Goal: Task Accomplishment & Management: Use online tool/utility

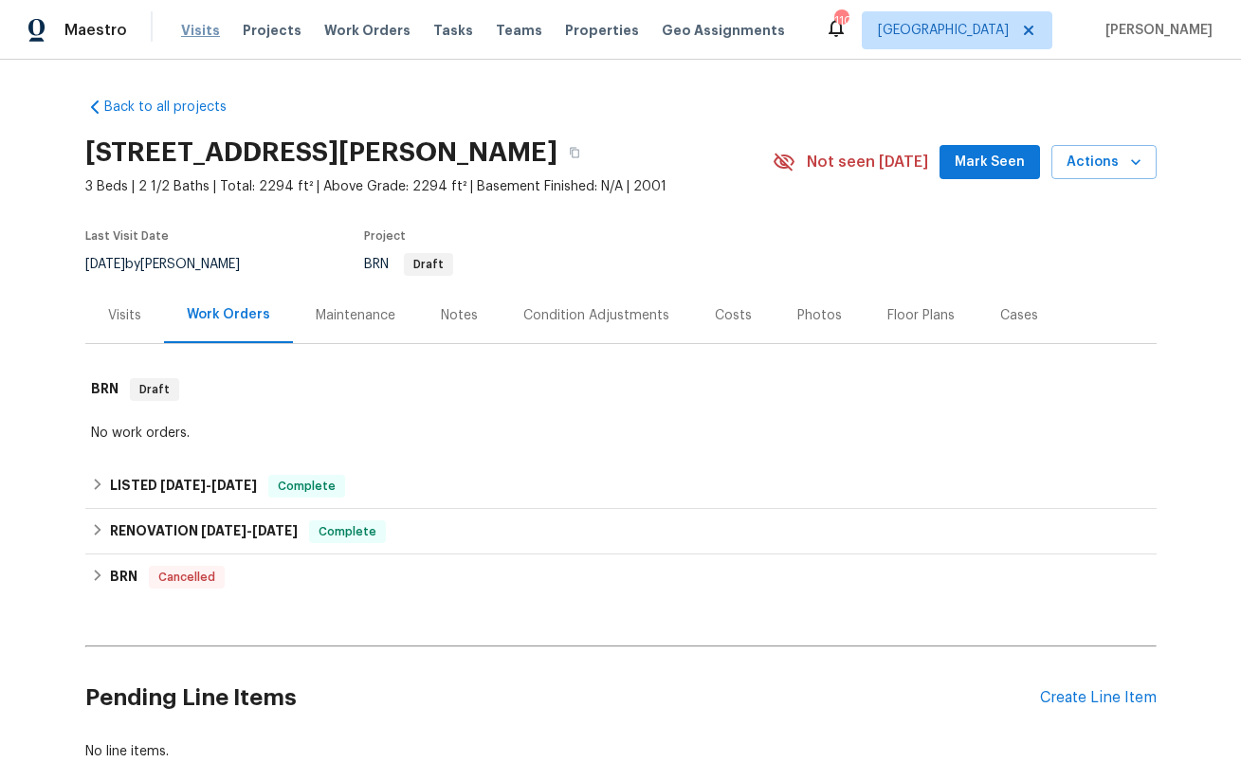
click at [191, 33] on span "Visits" at bounding box center [200, 30] width 39 height 19
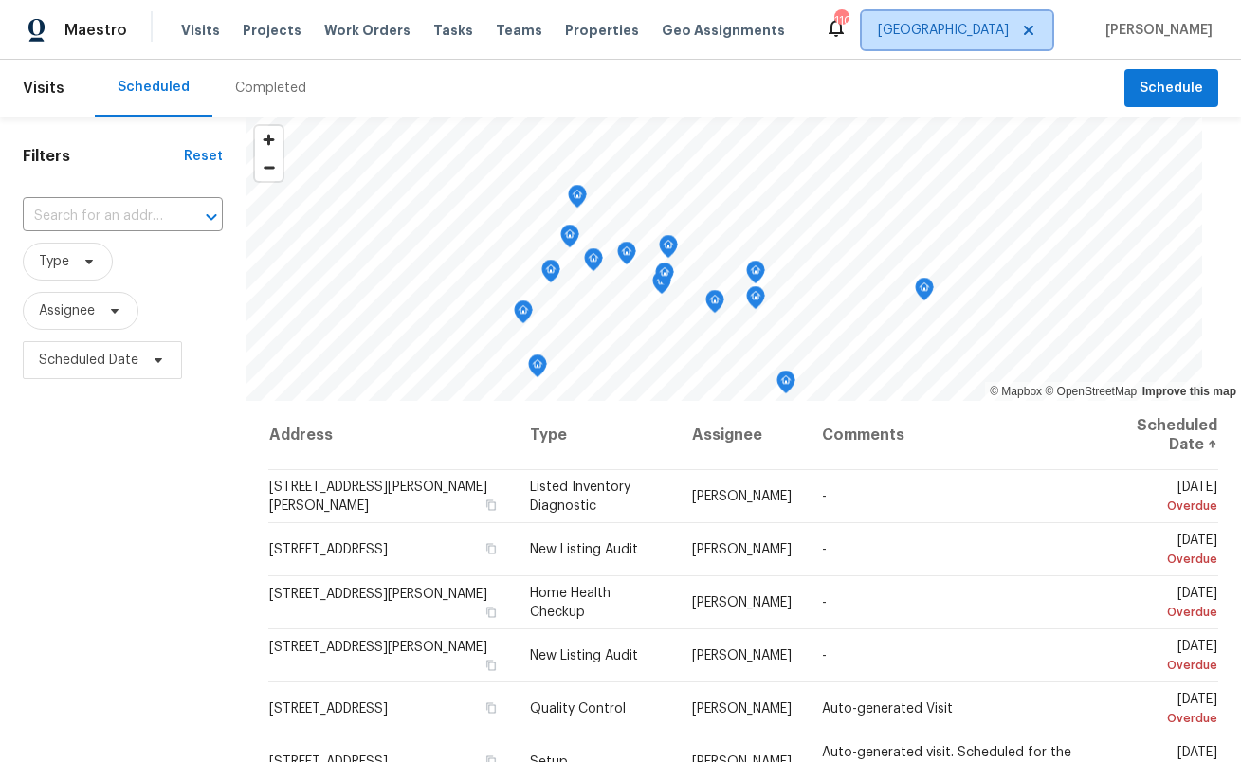
click at [988, 28] on span "[GEOGRAPHIC_DATA]" at bounding box center [943, 30] width 131 height 19
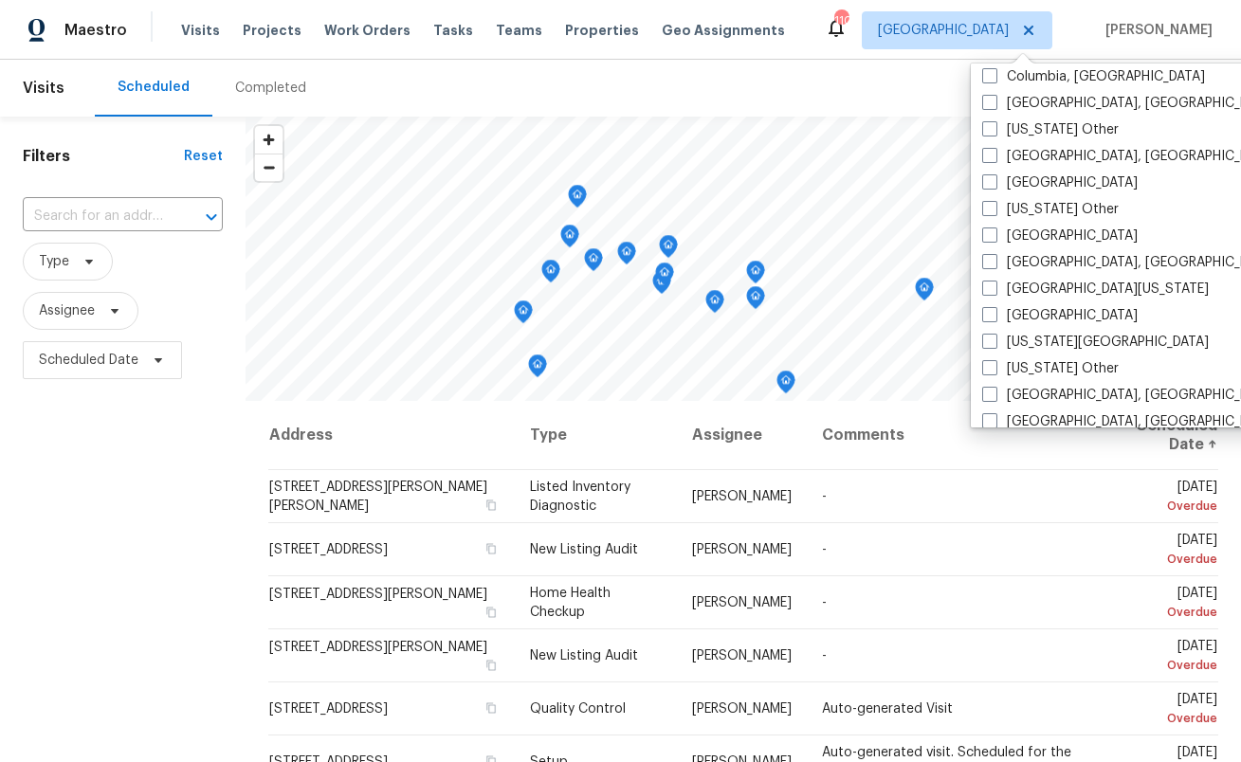
scroll to position [566, 0]
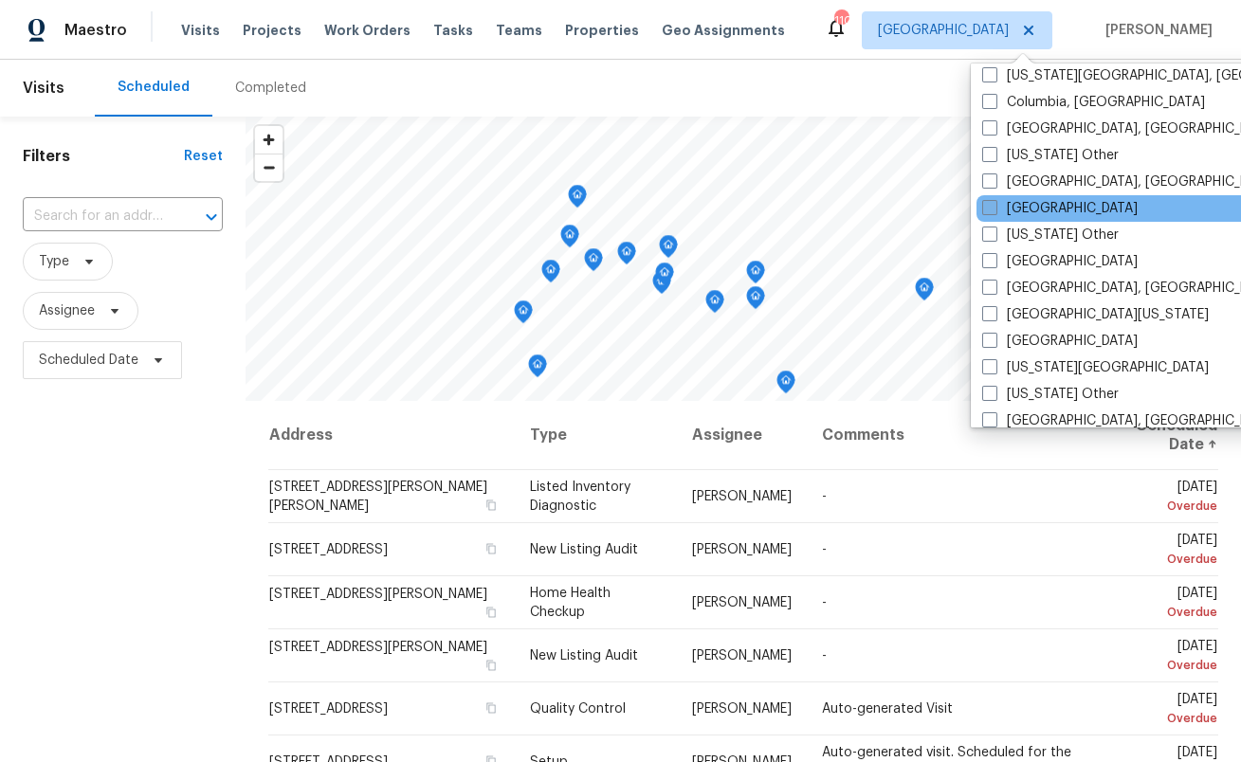
click at [993, 209] on span at bounding box center [989, 207] width 15 height 15
click at [993, 209] on input "Dallas" at bounding box center [988, 205] width 12 height 12
checkbox input "true"
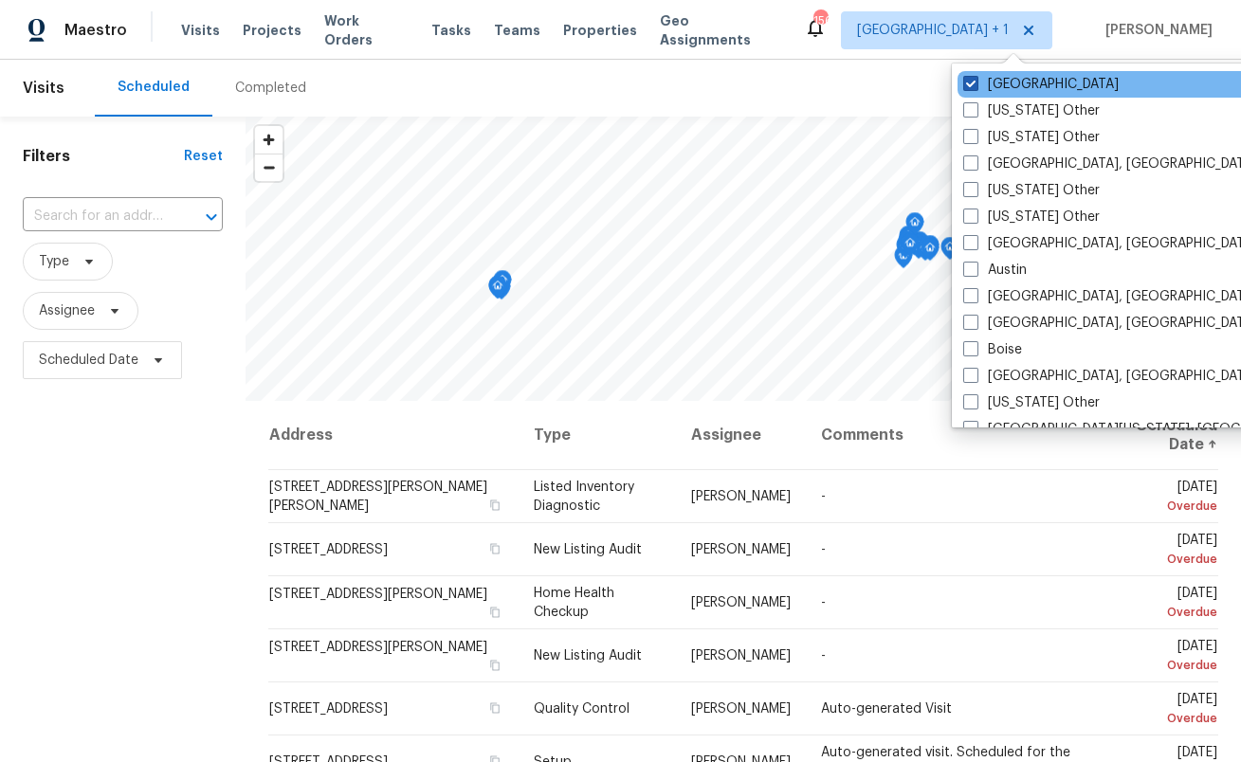
click at [974, 86] on span at bounding box center [970, 83] width 15 height 15
click at [974, 86] on input "[GEOGRAPHIC_DATA]" at bounding box center [969, 81] width 12 height 12
checkbox input "false"
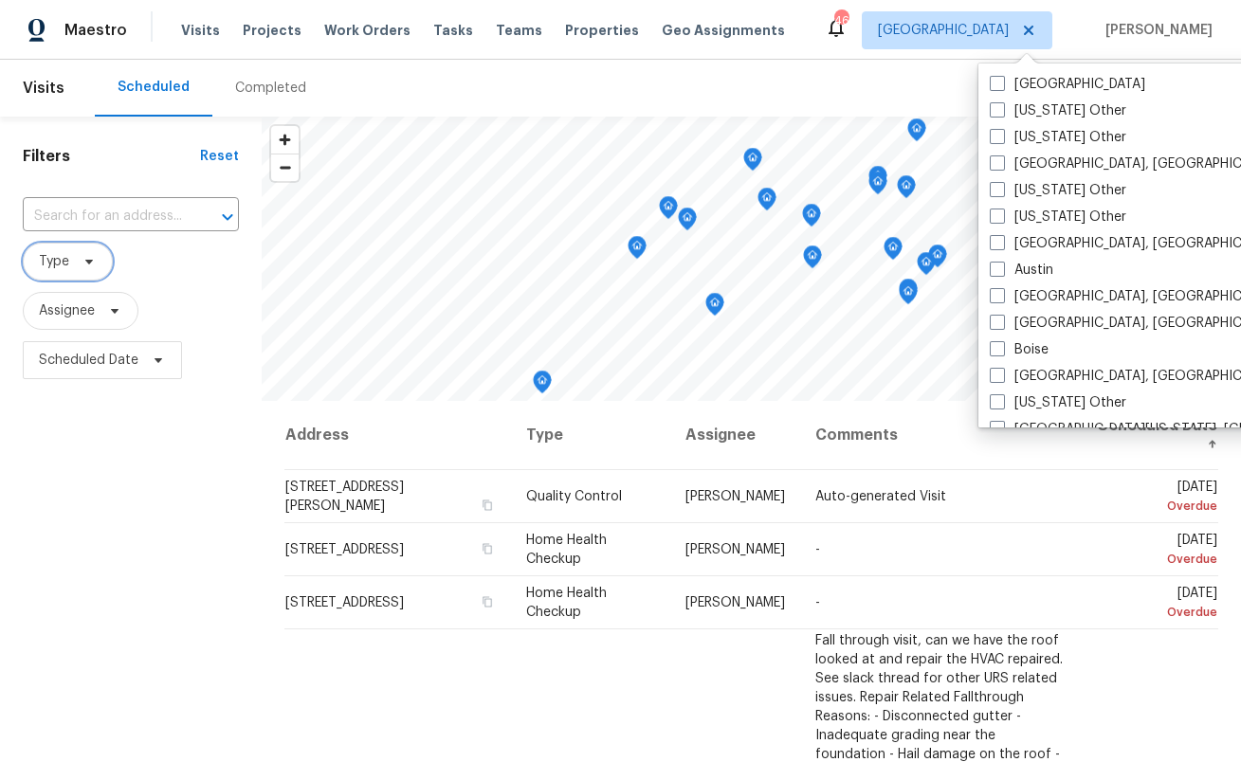
click at [58, 272] on span "Type" at bounding box center [68, 262] width 90 height 38
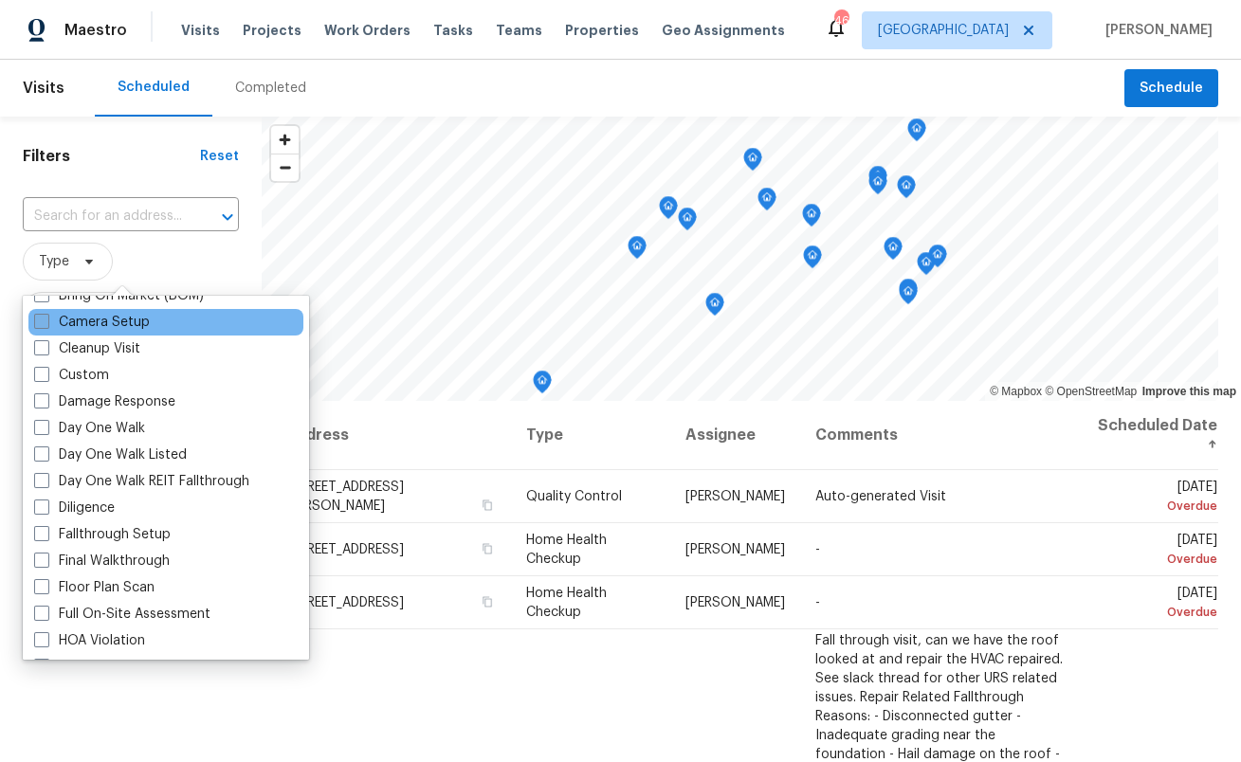
scroll to position [231, 0]
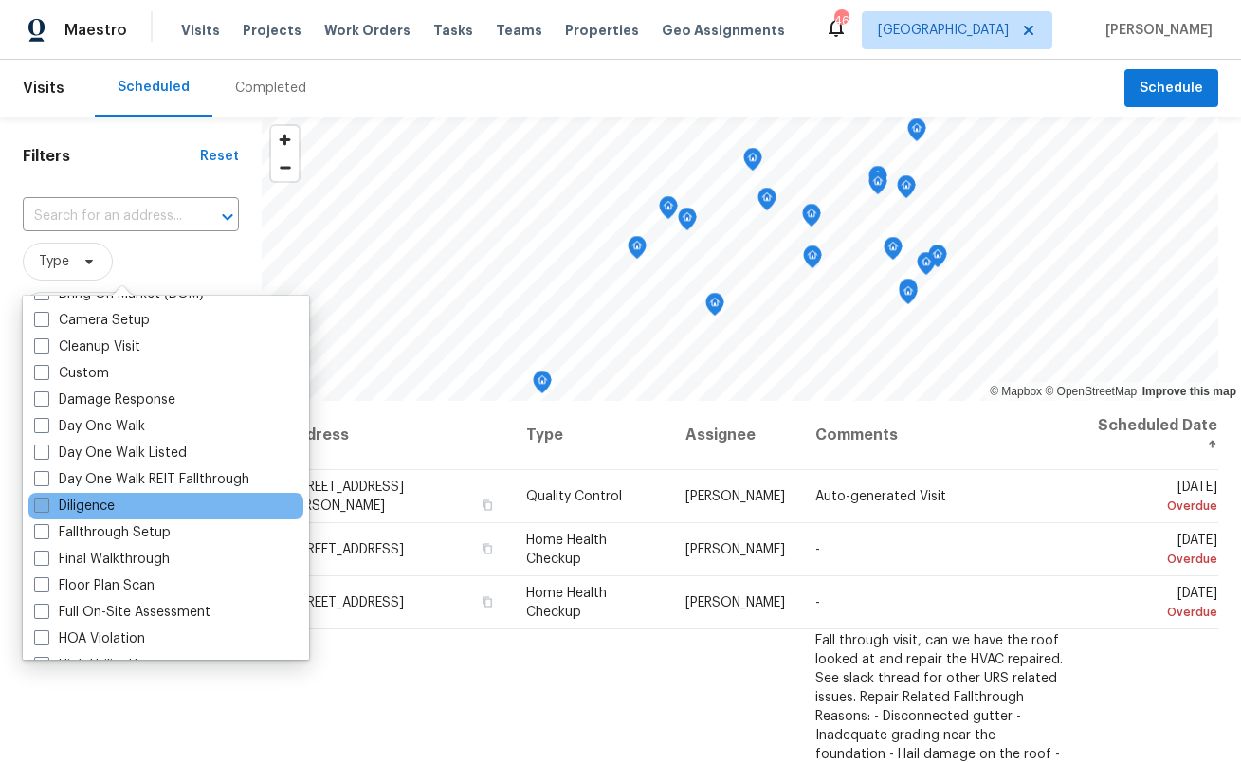
click at [115, 507] on label "Diligence" at bounding box center [74, 506] width 81 height 19
click at [46, 507] on input "Diligence" at bounding box center [40, 503] width 12 height 12
checkbox input "true"
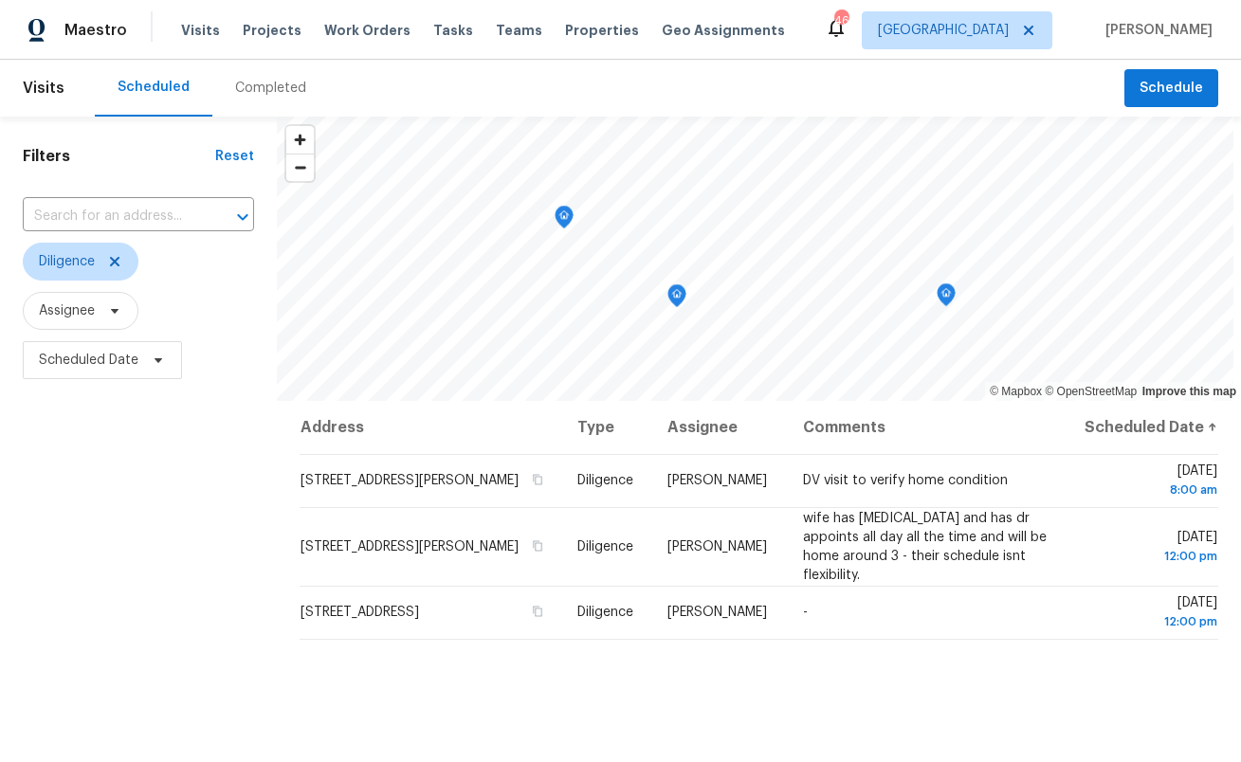
click at [430, 657] on div "Address Type Assignee Comments Scheduled Date ↑ 1418 Havenrock Dr, Forney, TX 7…" at bounding box center [759, 706] width 964 height 610
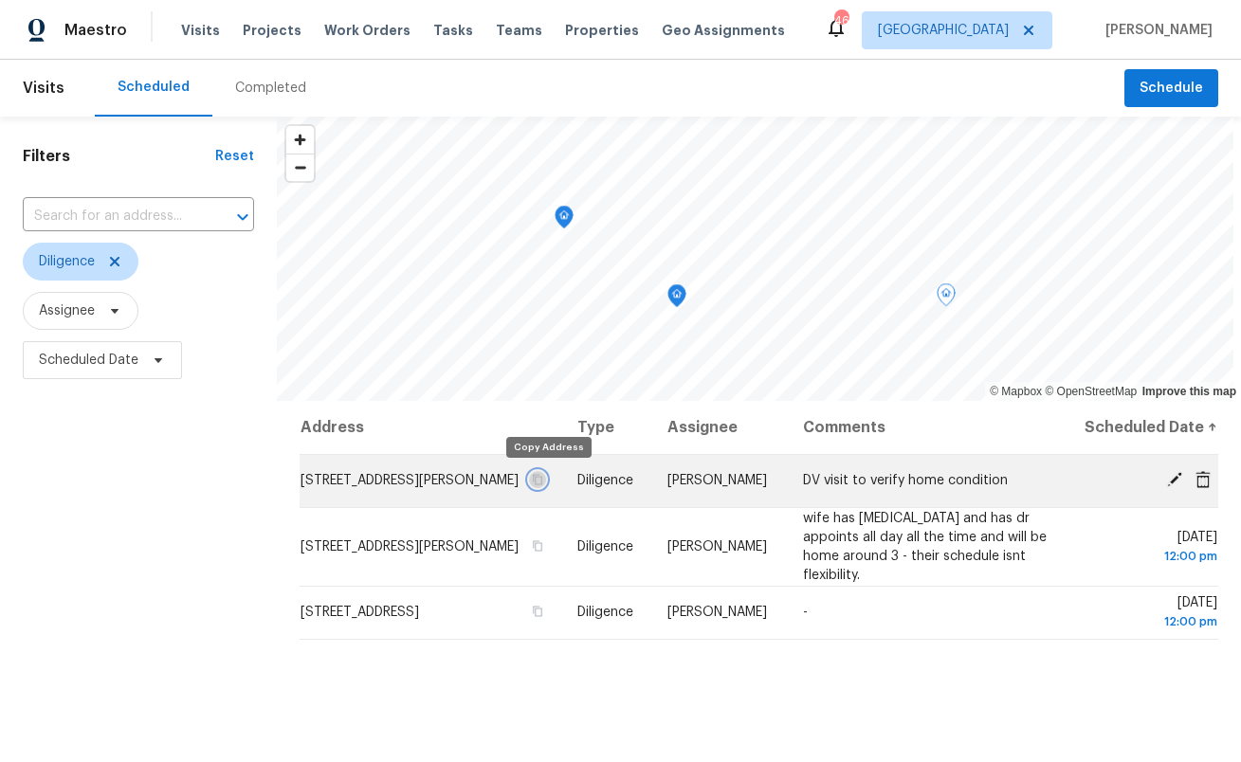
click at [544, 480] on icon "button" at bounding box center [538, 479] width 11 height 11
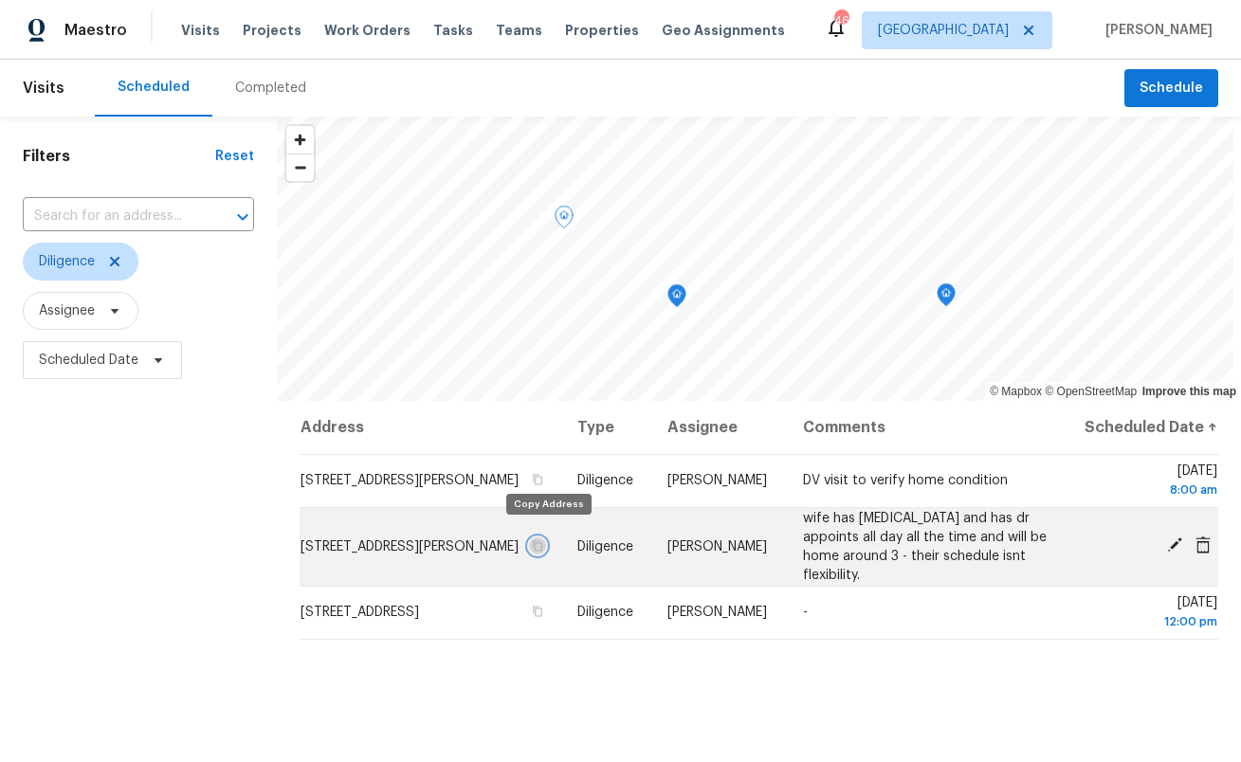
click at [544, 541] on icon "button" at bounding box center [538, 546] width 11 height 11
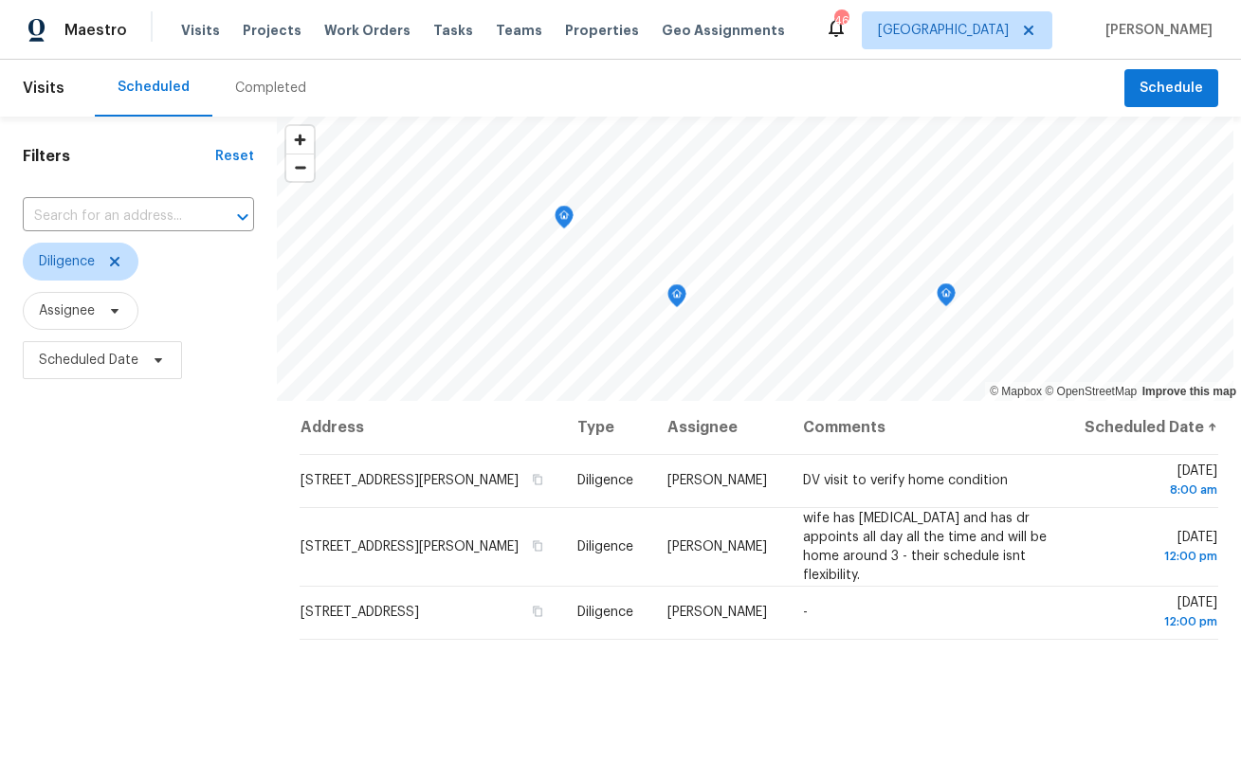
click at [846, 668] on div "Address Type Assignee Comments Scheduled Date ↑ 1418 Havenrock Dr, Forney, TX 7…" at bounding box center [759, 706] width 964 height 610
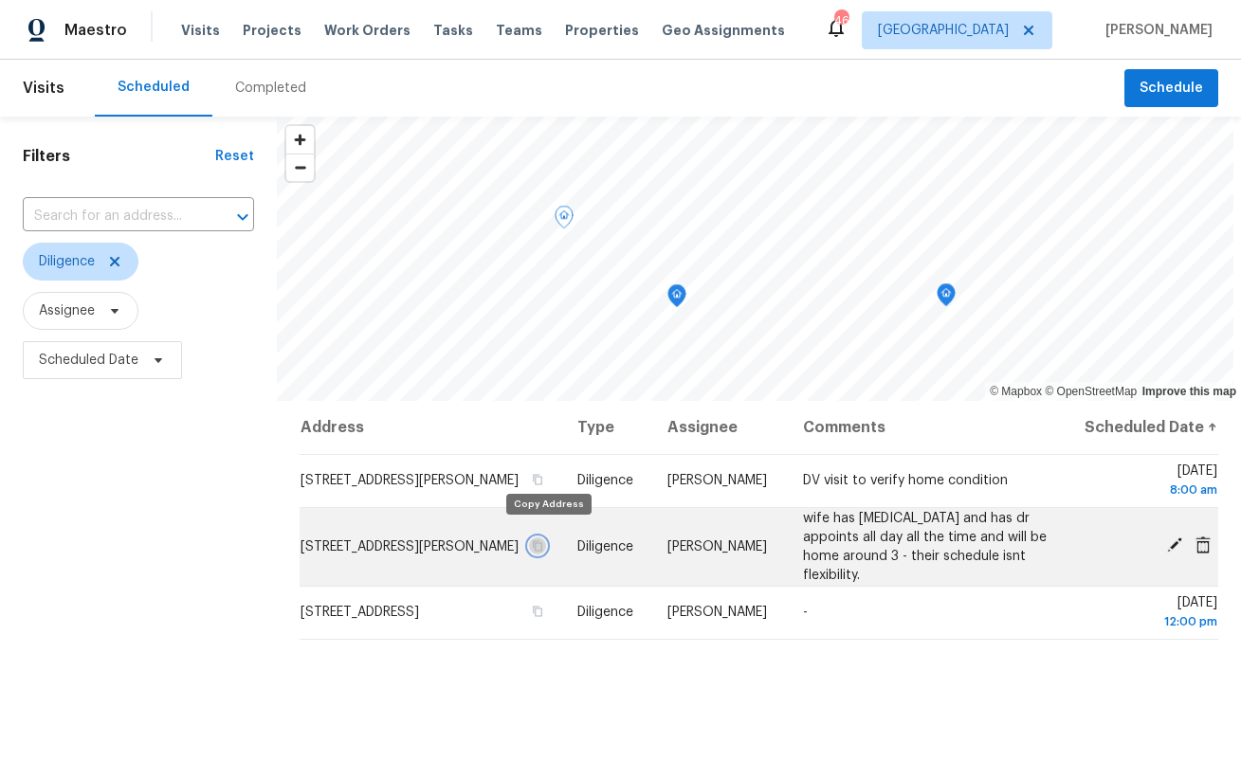
click at [543, 541] on icon "button" at bounding box center [538, 546] width 9 height 10
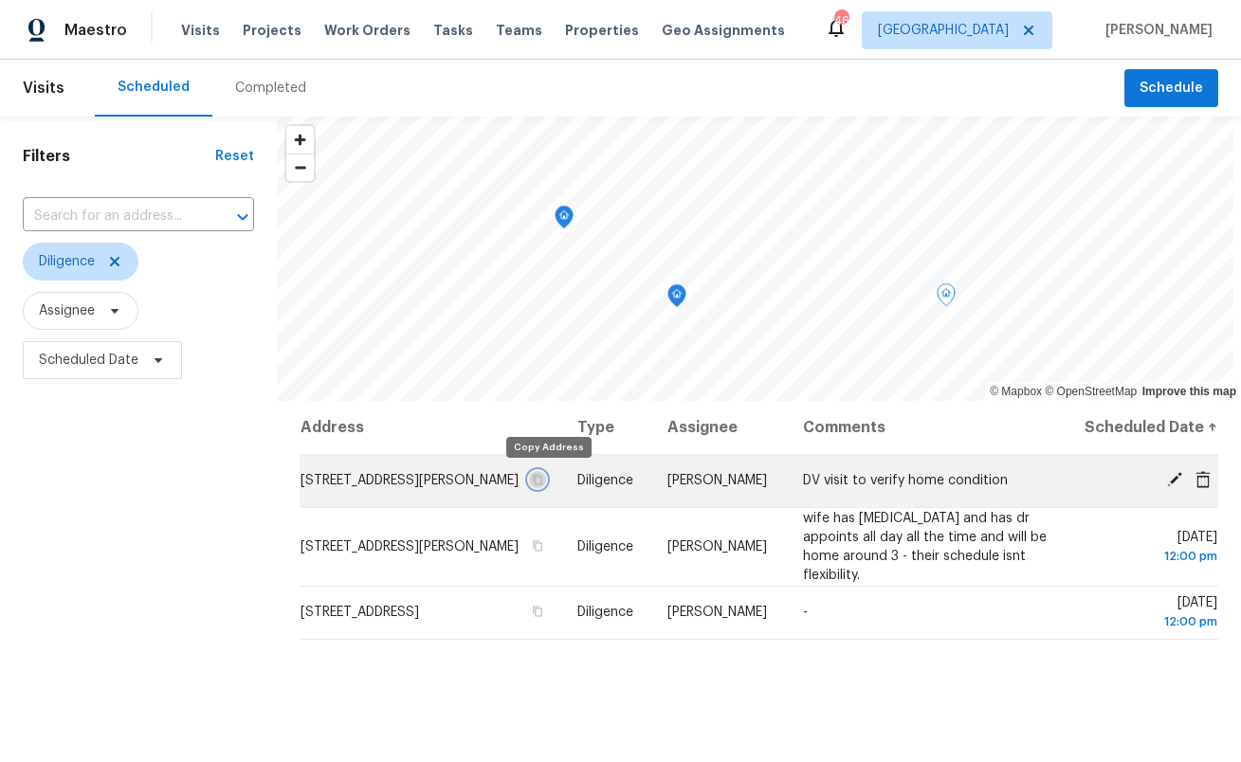
click at [544, 482] on icon "button" at bounding box center [538, 479] width 11 height 11
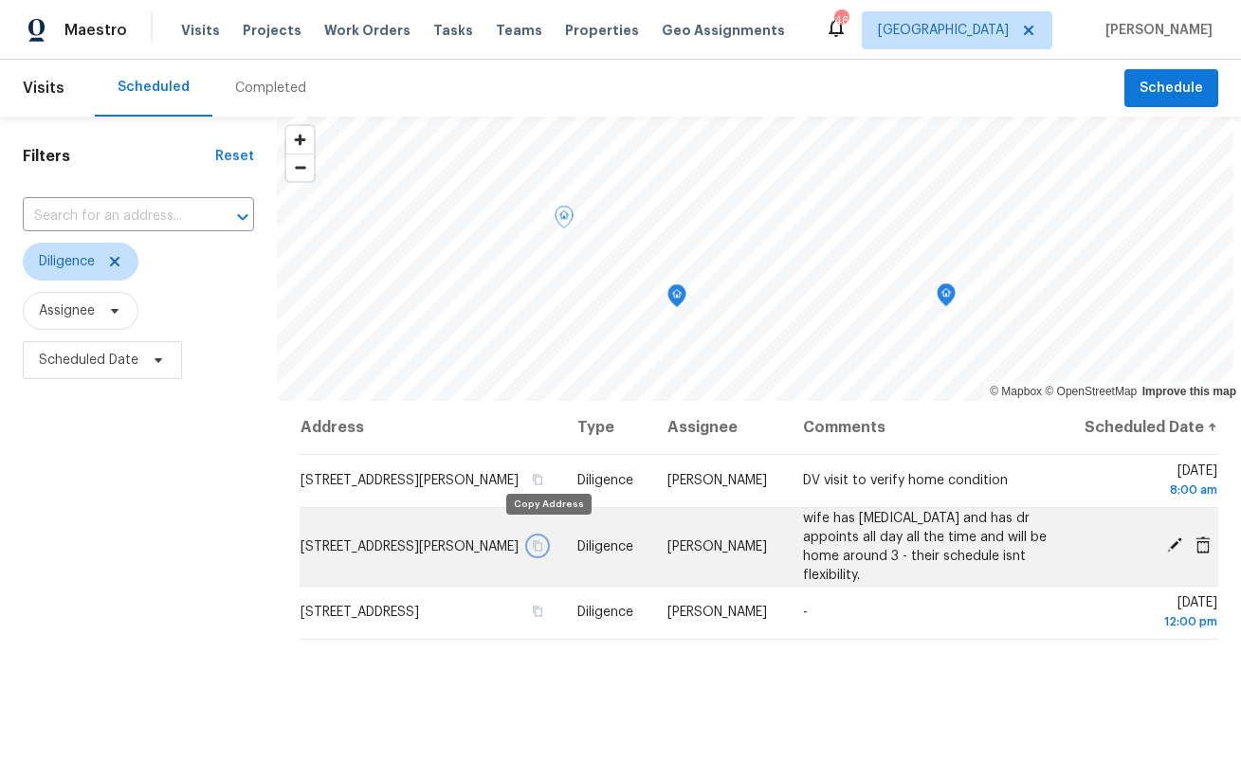
click at [547, 541] on button "button" at bounding box center [538, 546] width 17 height 17
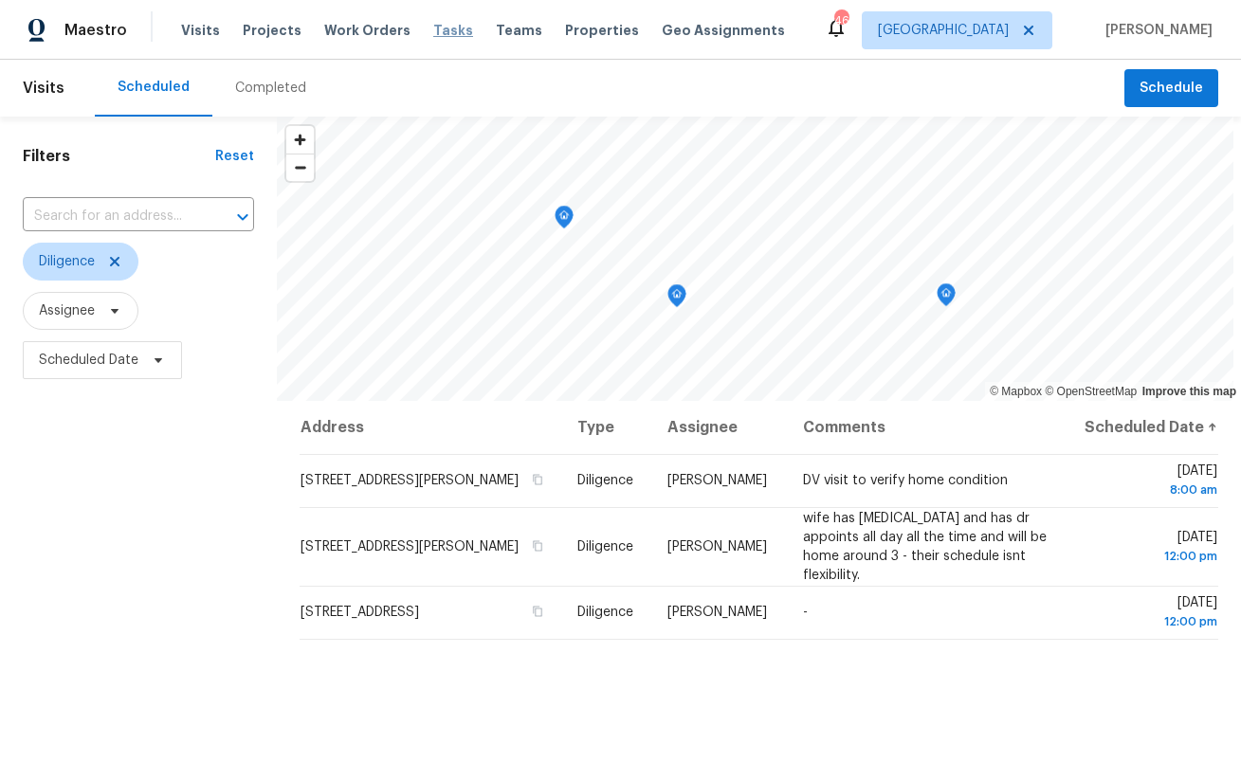
click at [433, 24] on span "Tasks" at bounding box center [453, 30] width 40 height 13
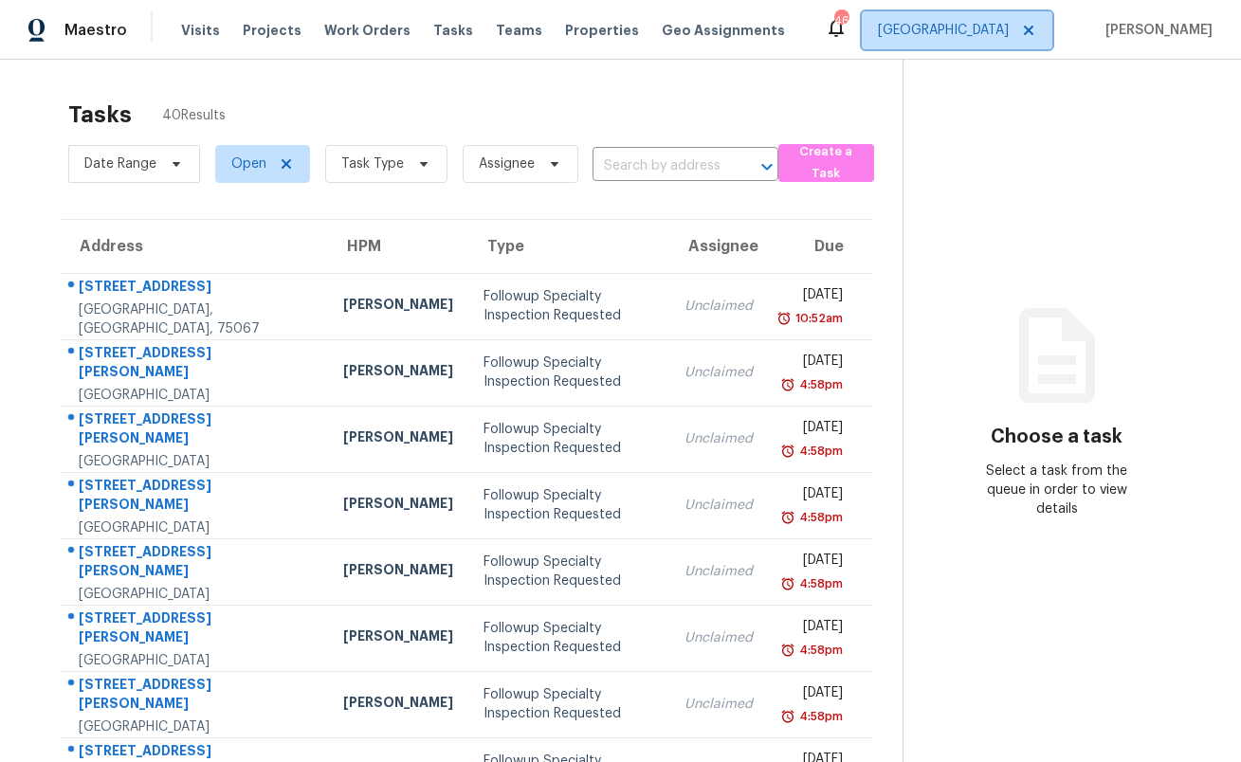
click at [1005, 35] on span "Dallas" at bounding box center [943, 30] width 131 height 19
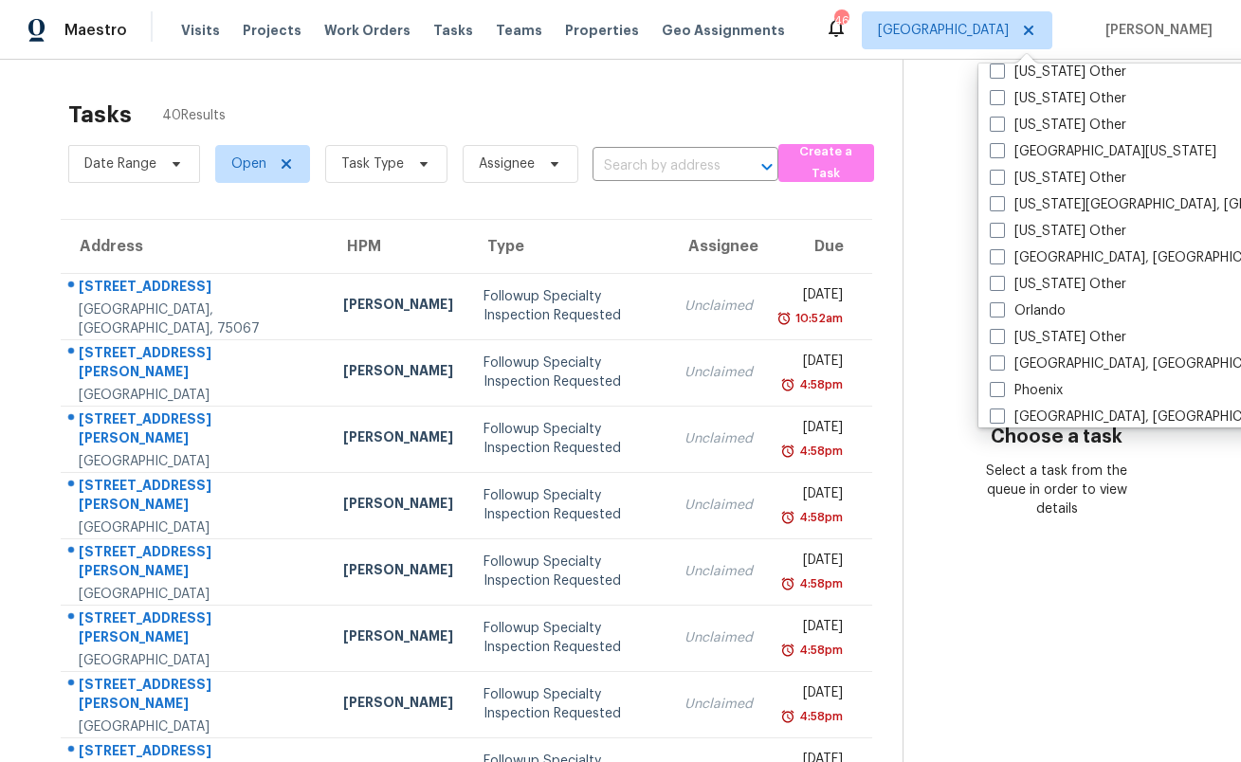
scroll to position [1969, 0]
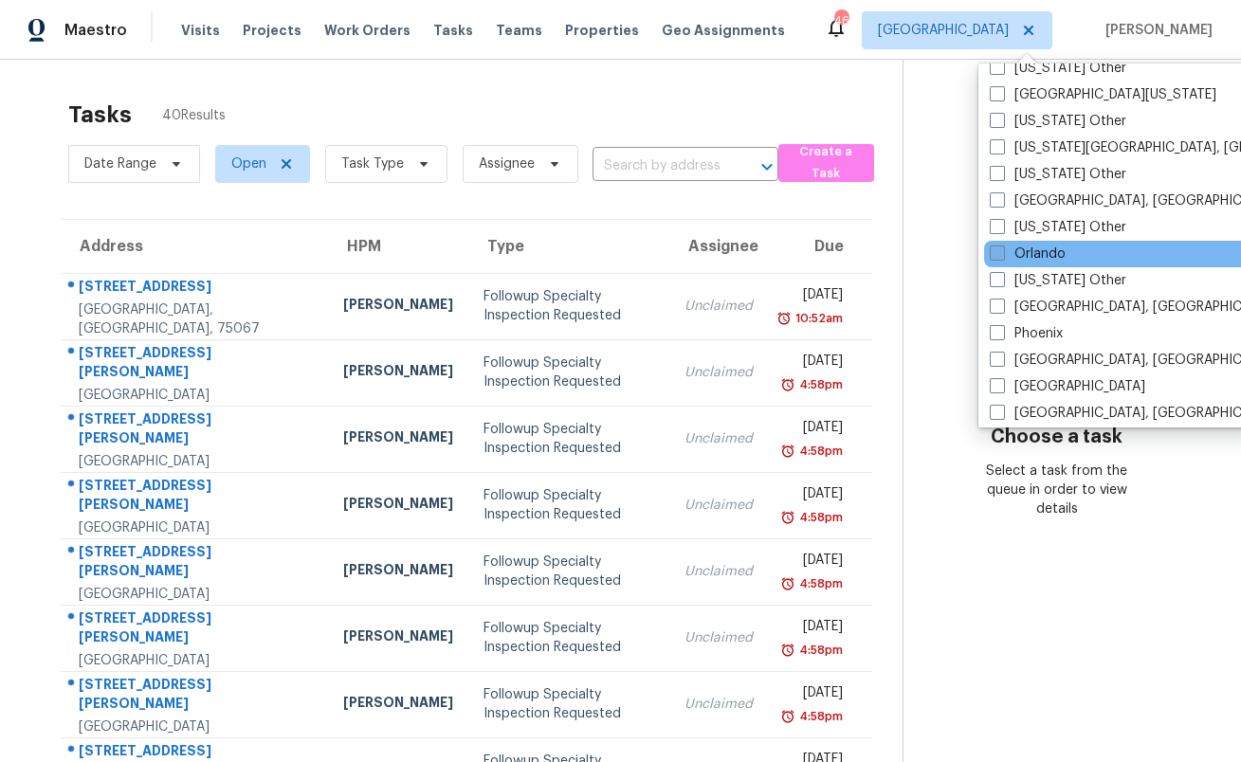
click at [1053, 249] on label "Orlando" at bounding box center [1028, 254] width 76 height 19
click at [1002, 249] on input "Orlando" at bounding box center [996, 251] width 12 height 12
checkbox input "true"
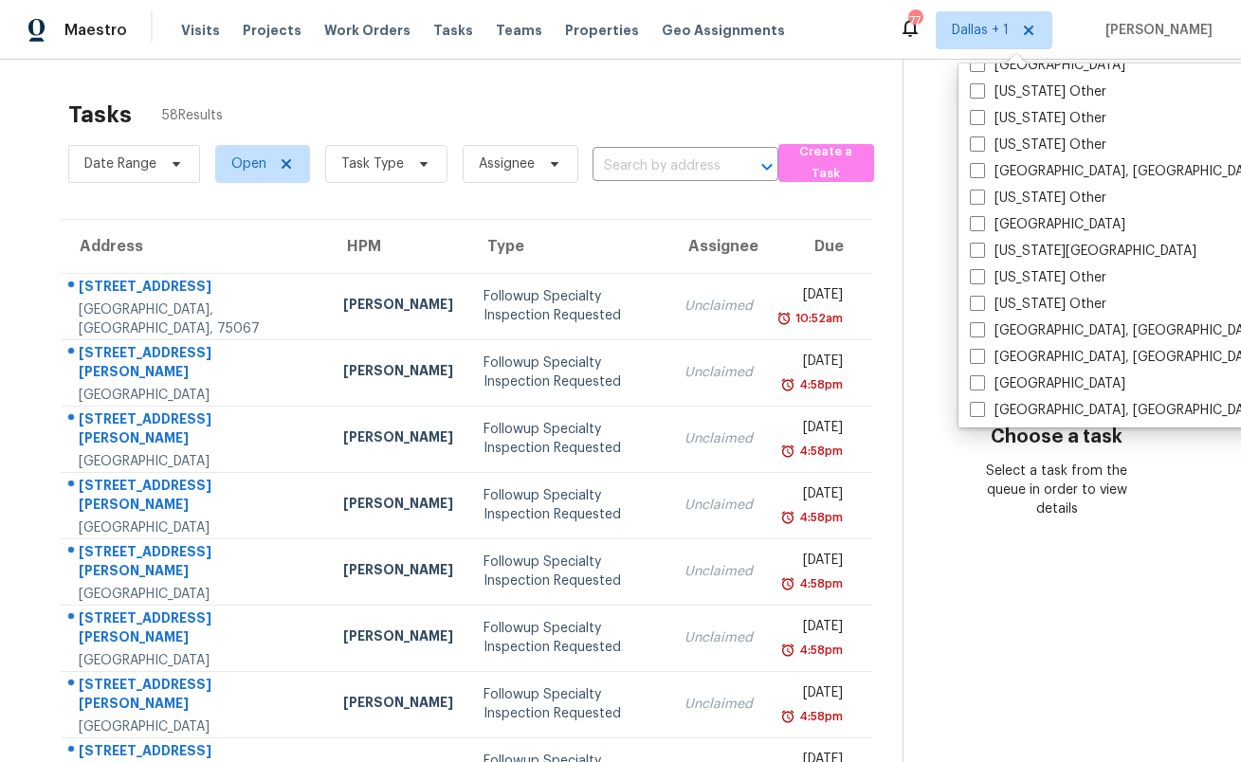
scroll to position [1005, 0]
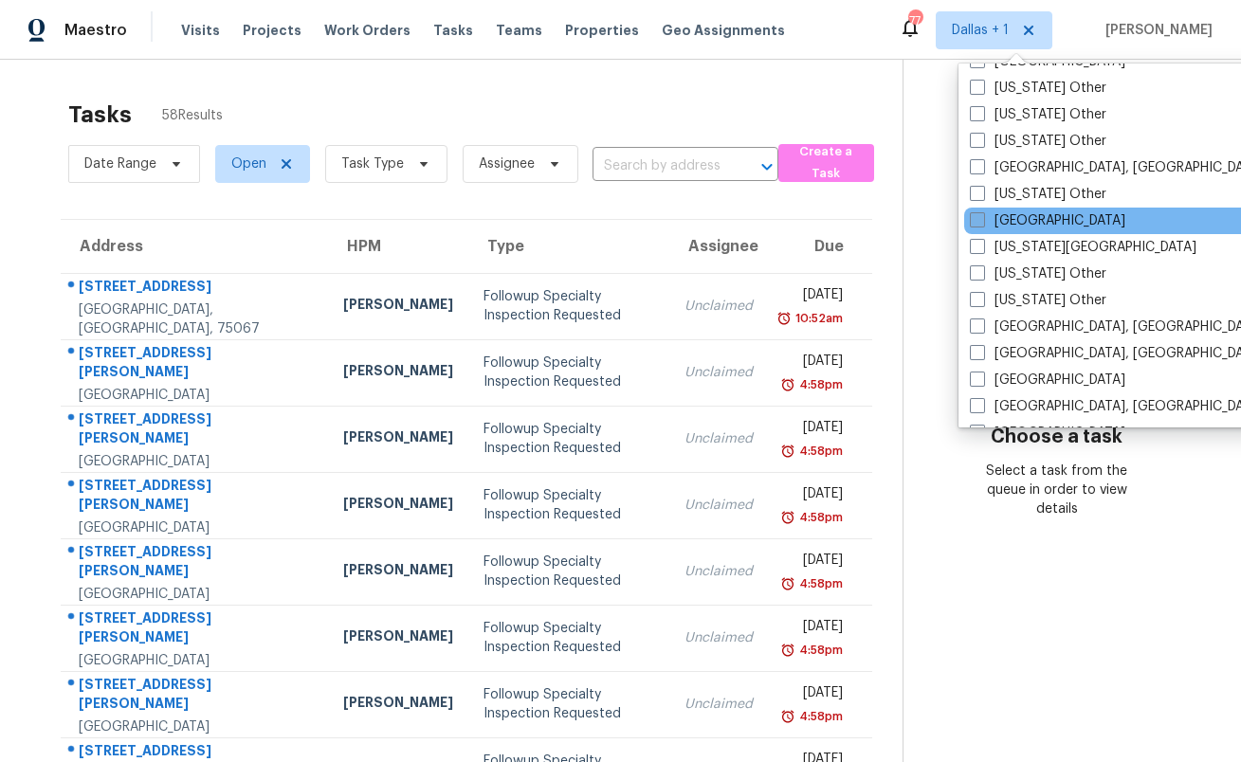
click at [1036, 222] on label "Jacksonville" at bounding box center [1048, 220] width 156 height 19
click at [982, 222] on input "Jacksonville" at bounding box center [976, 217] width 12 height 12
checkbox input "true"
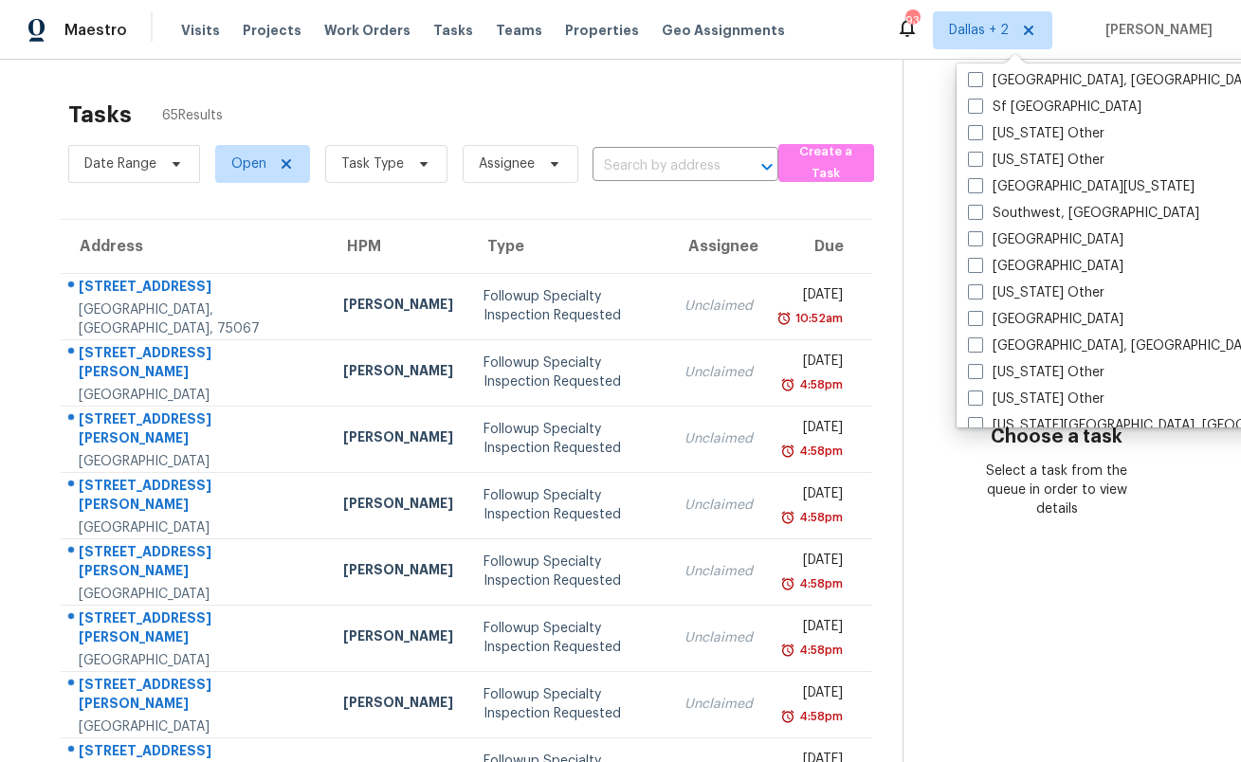
scroll to position [2638, 0]
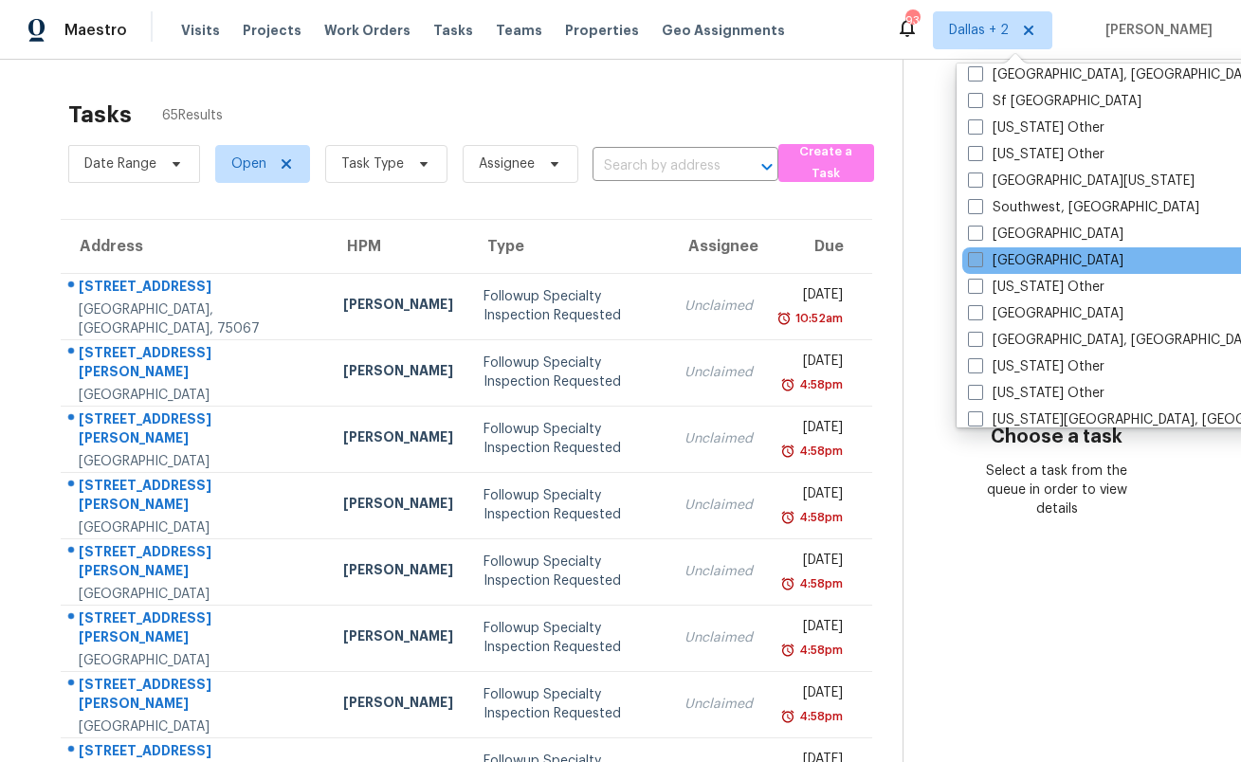
click at [1019, 260] on label "Tampa" at bounding box center [1046, 260] width 156 height 19
click at [981, 260] on input "Tampa" at bounding box center [974, 257] width 12 height 12
checkbox input "true"
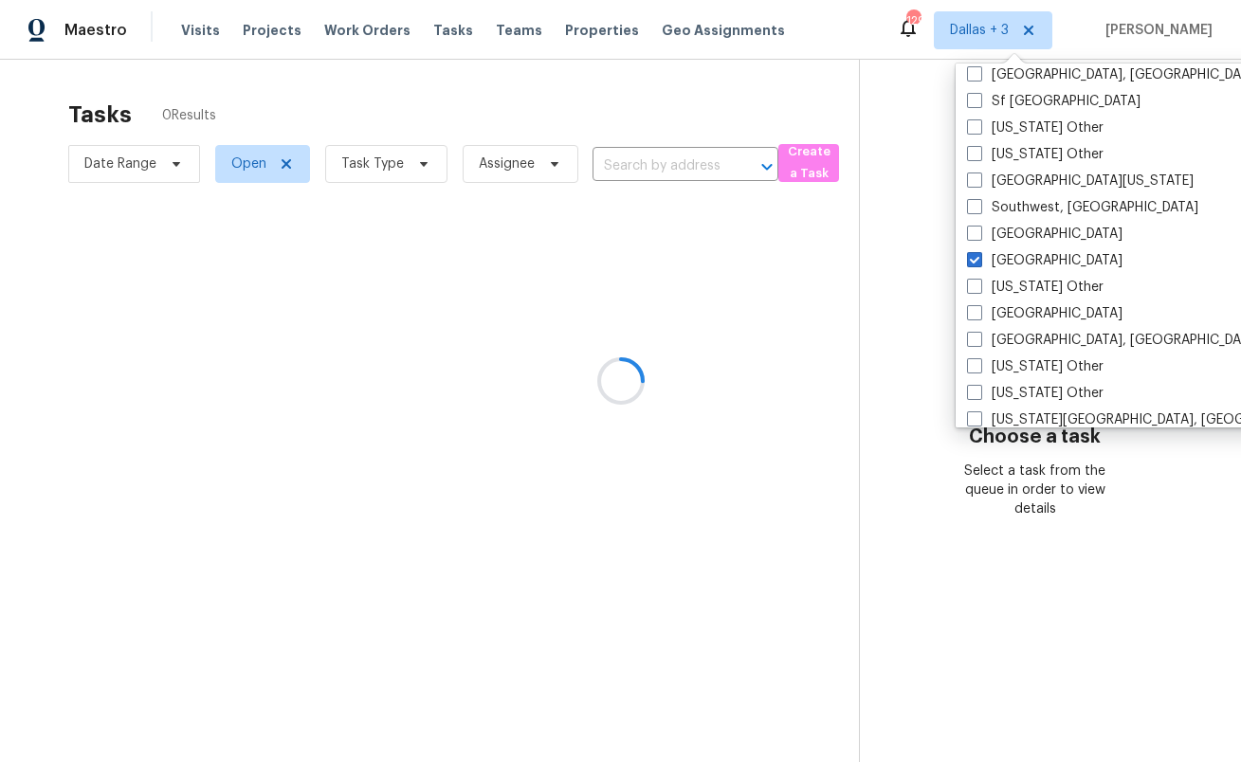
click at [279, 95] on div at bounding box center [620, 381] width 1241 height 762
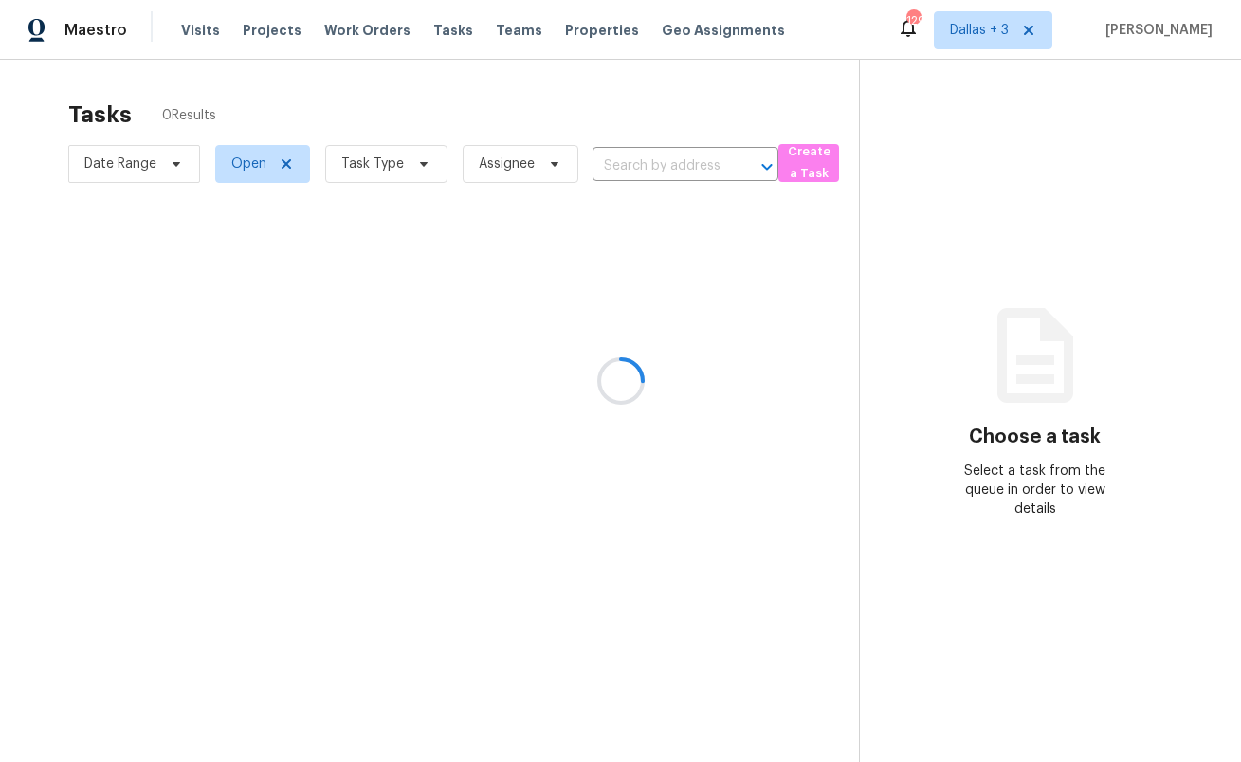
click at [388, 164] on div at bounding box center [620, 381] width 1241 height 762
click at [378, 166] on div at bounding box center [620, 381] width 1241 height 762
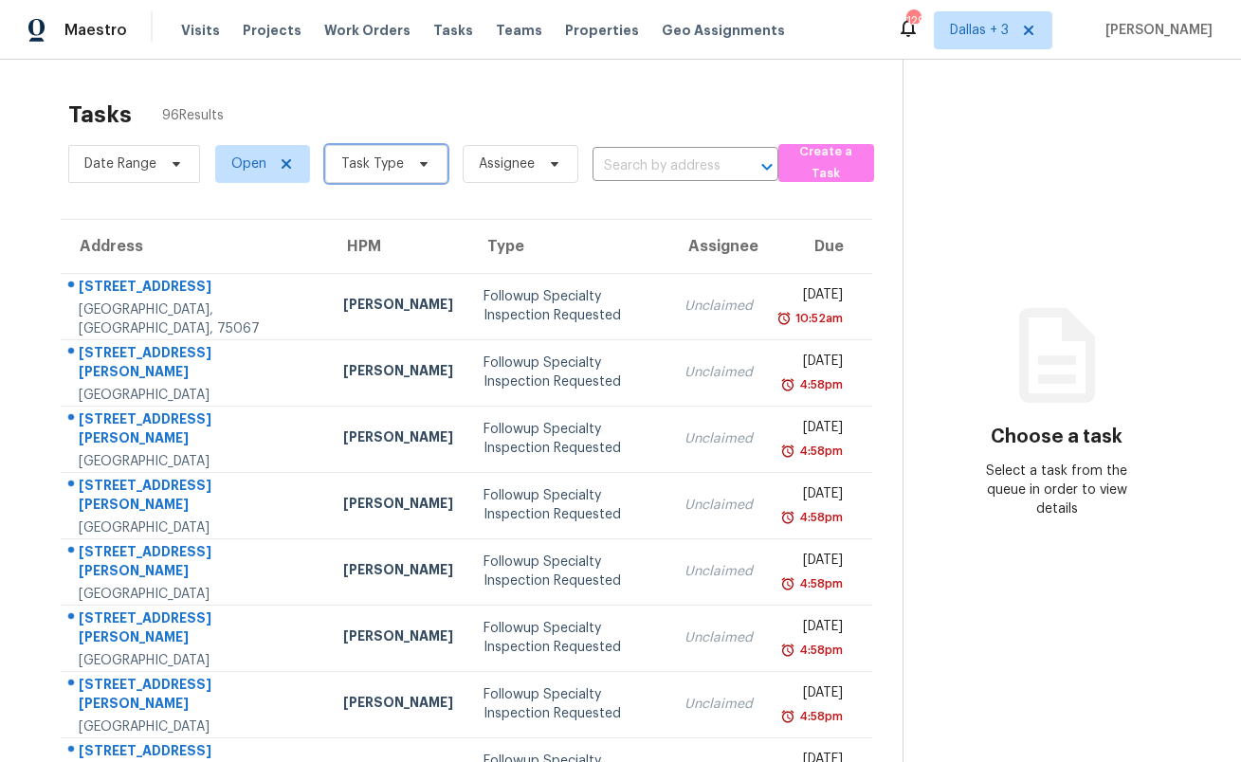
click at [377, 166] on span "Task Type" at bounding box center [372, 164] width 63 height 19
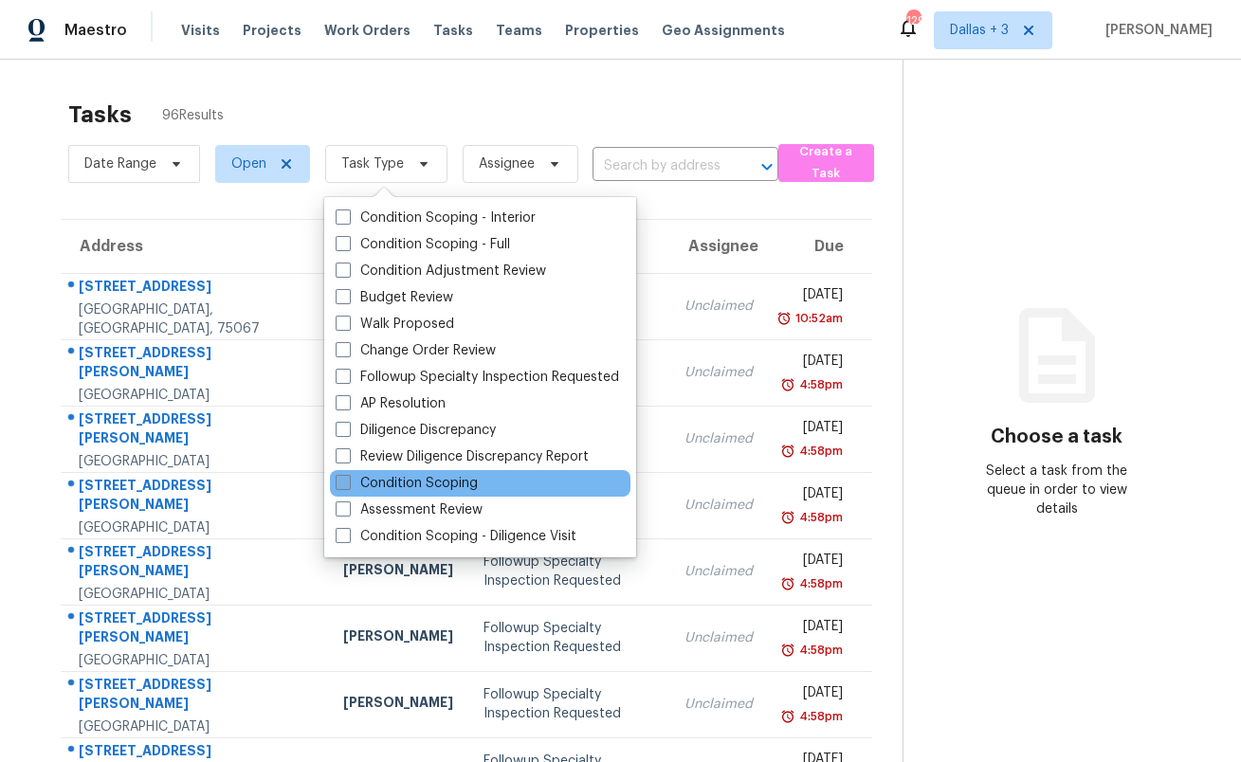
click at [424, 485] on label "Condition Scoping" at bounding box center [407, 483] width 142 height 19
click at [348, 485] on input "Condition Scoping" at bounding box center [342, 480] width 12 height 12
checkbox input "true"
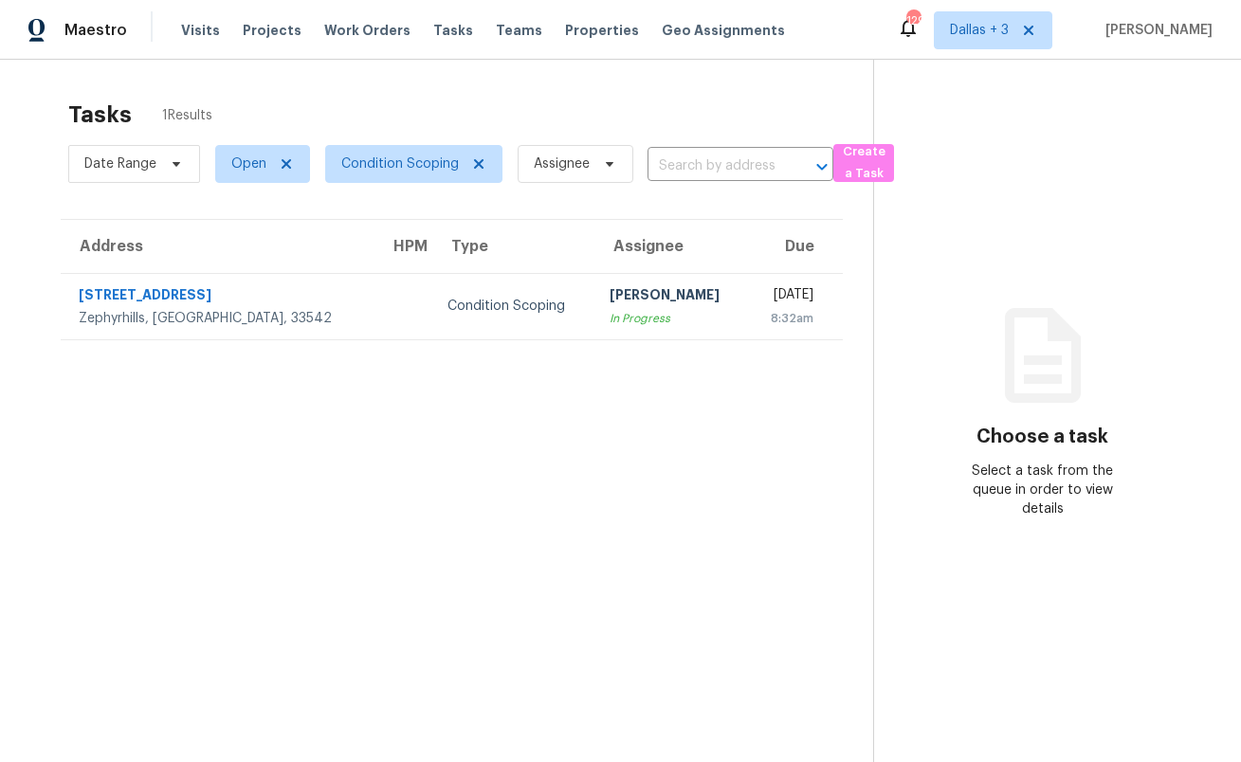
click at [399, 83] on div "Tasks 1 Results Date Range Open Condition Scoping Assignee ​ Create a Task Addr…" at bounding box center [620, 441] width 1241 height 762
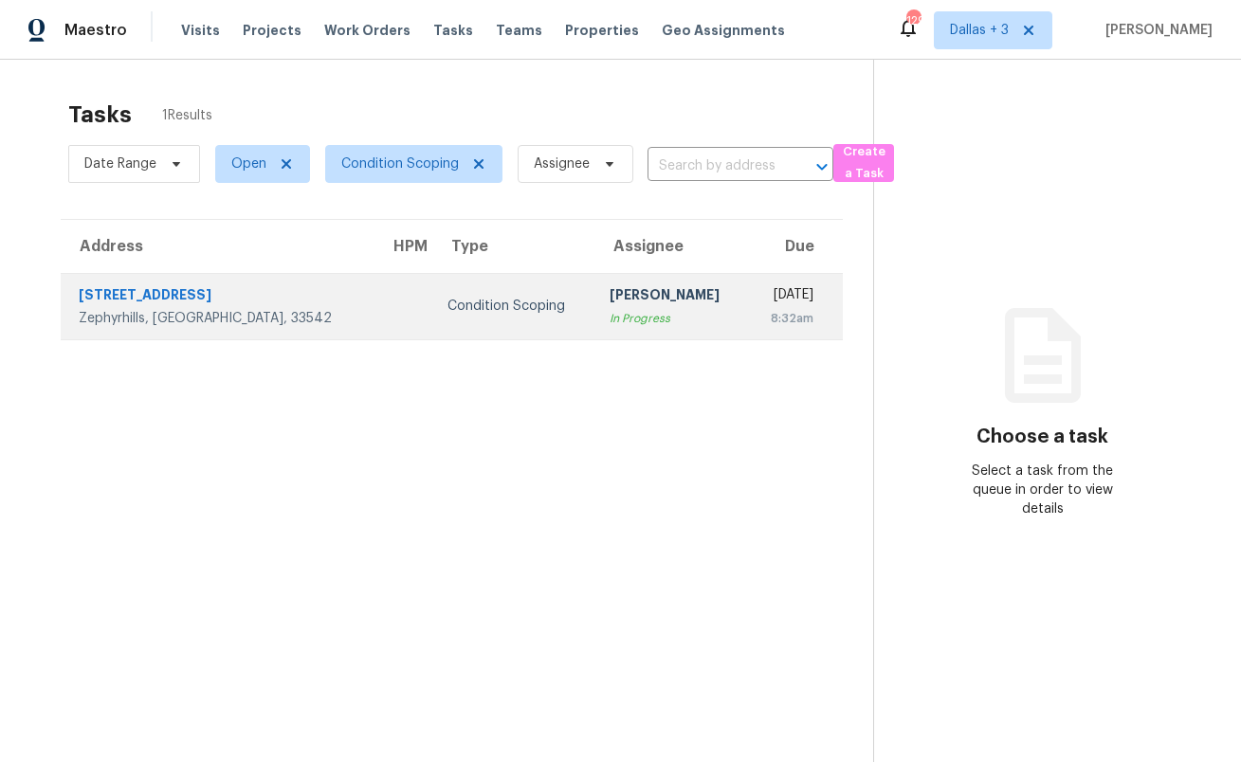
click at [763, 292] on div "Wed, Oct 8th 2025" at bounding box center [788, 297] width 51 height 24
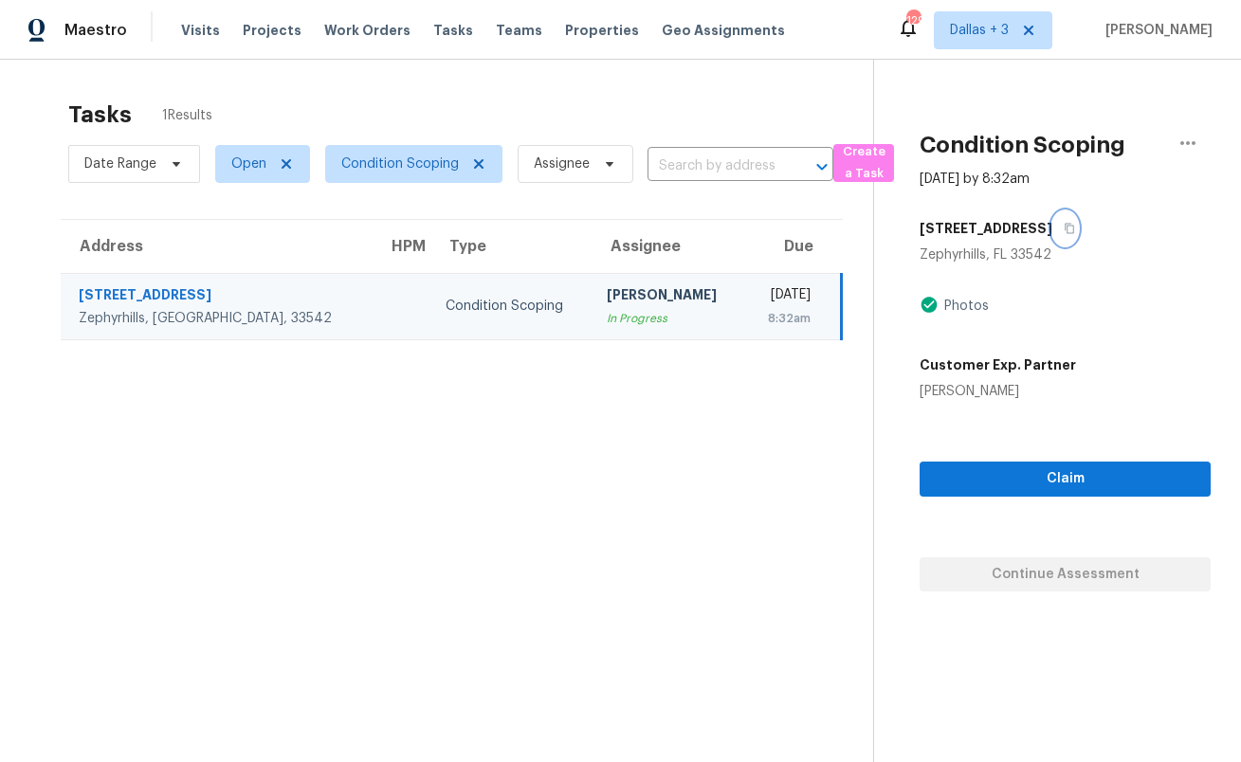
click at [1064, 228] on icon "button" at bounding box center [1069, 228] width 11 height 11
